Goal: Task Accomplishment & Management: Complete application form

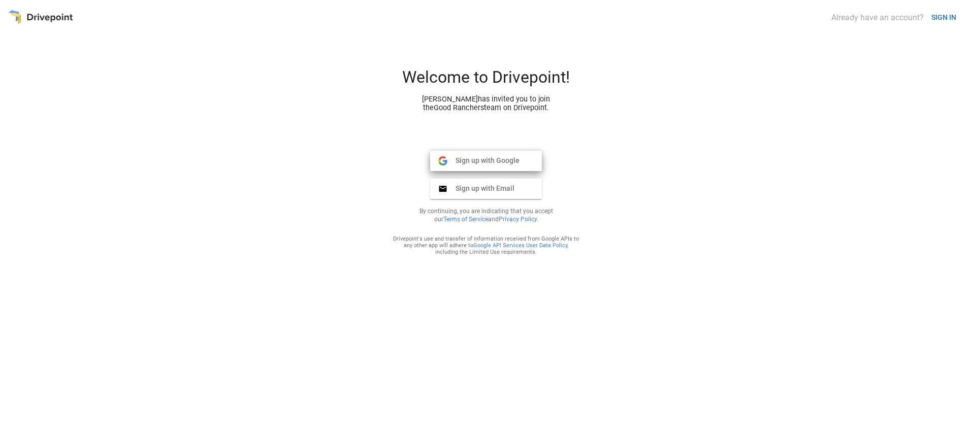
click at [491, 156] on span "Sign up with Google" at bounding box center [483, 160] width 72 height 9
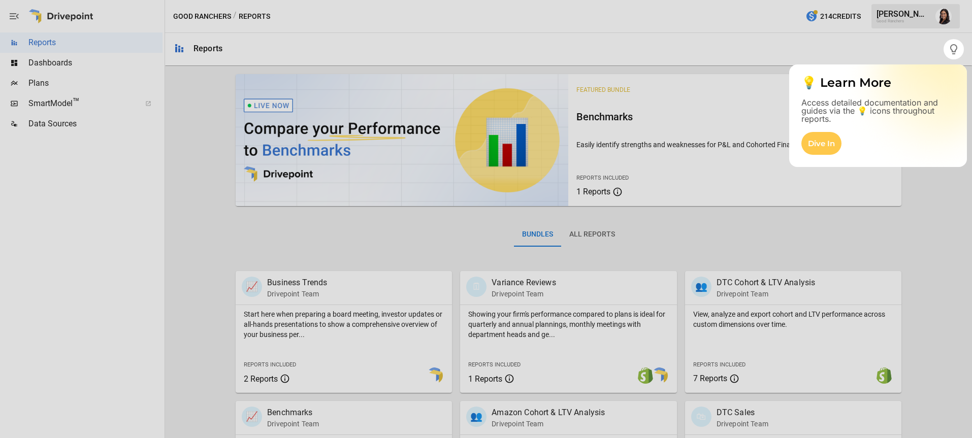
click at [949, 50] on icon "button" at bounding box center [953, 49] width 12 height 12
